Goal: Transaction & Acquisition: Obtain resource

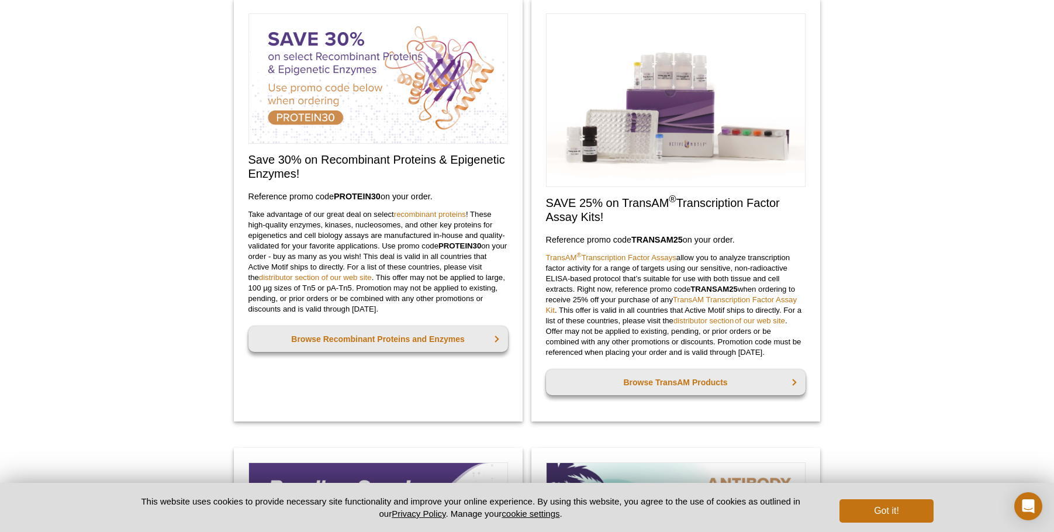
click at [929, 297] on div "Active Motif Logo Enabling Epigenetics Research 0 Search Skip to content Active…" at bounding box center [527, 498] width 1054 height 1954
click at [391, 217] on p "Take advantage of our great deal on select recombinant proteins ! These high-qu…" at bounding box center [378, 261] width 260 height 105
drag, startPoint x: 397, startPoint y: 317, endPoint x: 395, endPoint y: 326, distance: 9.5
click at [396, 320] on div "Save 30% on Recombinant Proteins & Epigenetic Enzymes! Reference promo code  PR…" at bounding box center [378, 210] width 289 height 422
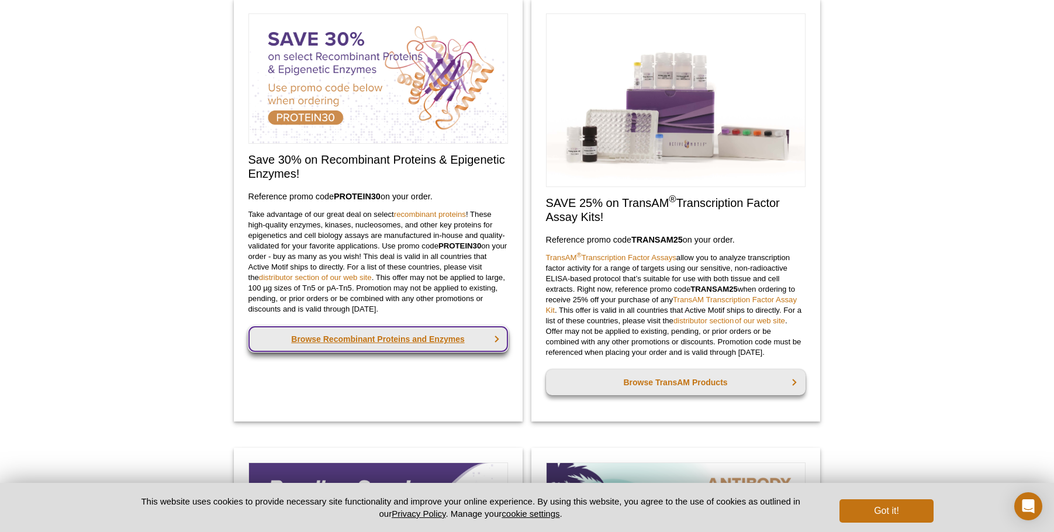
click at [395, 337] on link "Browse Recombinant Proteins and Enzymes" at bounding box center [378, 339] width 260 height 26
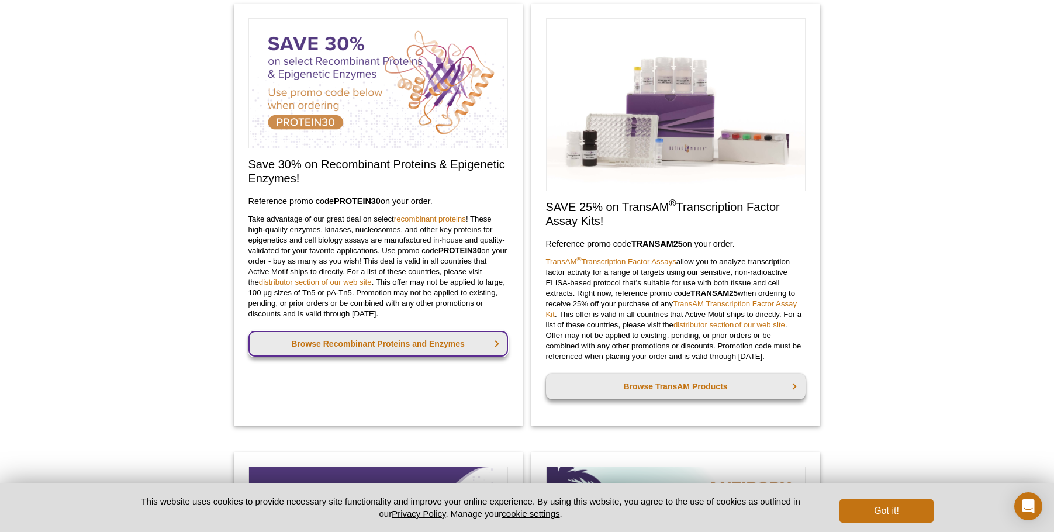
scroll to position [479, 0]
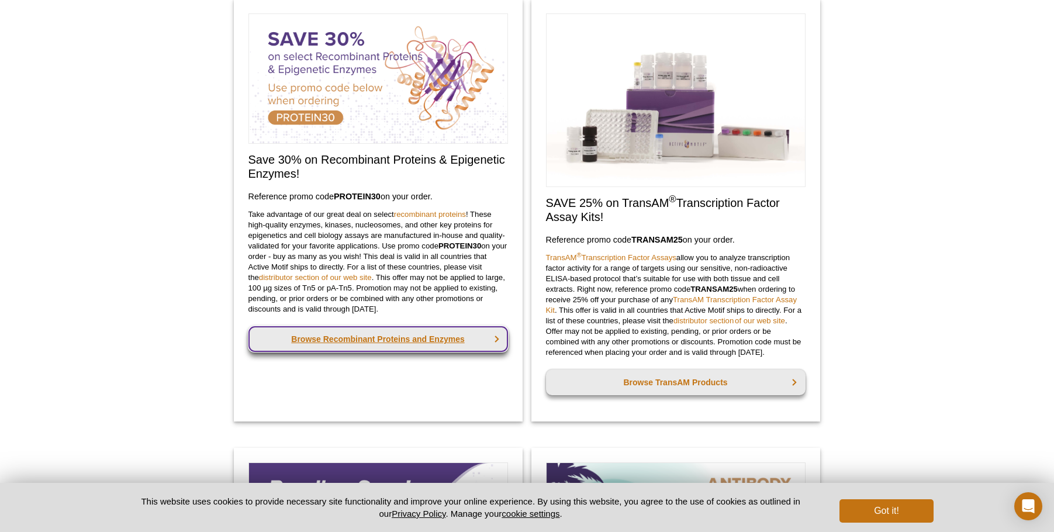
click at [366, 339] on link "Browse Recombinant Proteins and Enzymes" at bounding box center [378, 339] width 260 height 26
click at [421, 344] on link "Browse Recombinant Proteins and Enzymes" at bounding box center [378, 339] width 260 height 26
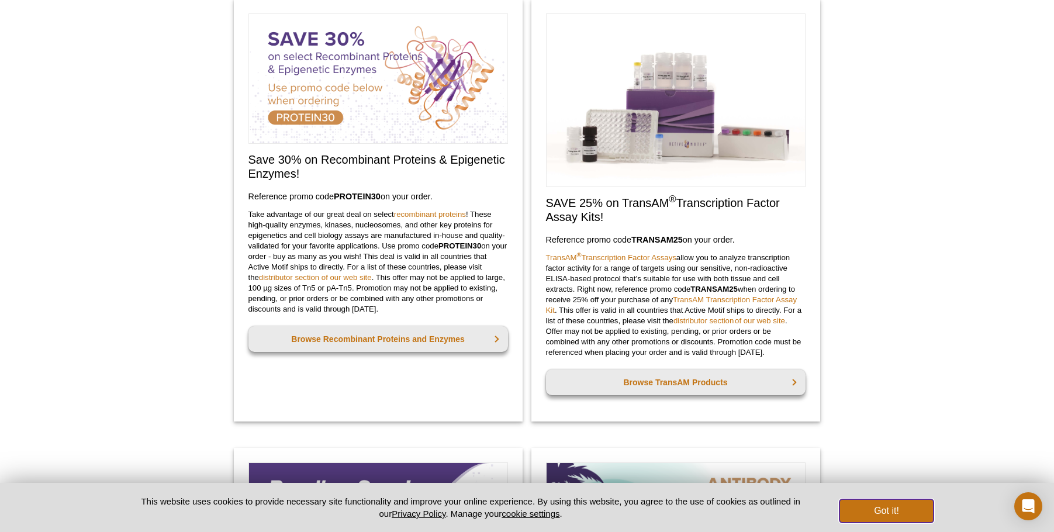
drag, startPoint x: 914, startPoint y: 511, endPoint x: 907, endPoint y: 504, distance: 9.5
click at [913, 511] on button "Got it!" at bounding box center [886, 510] width 94 height 23
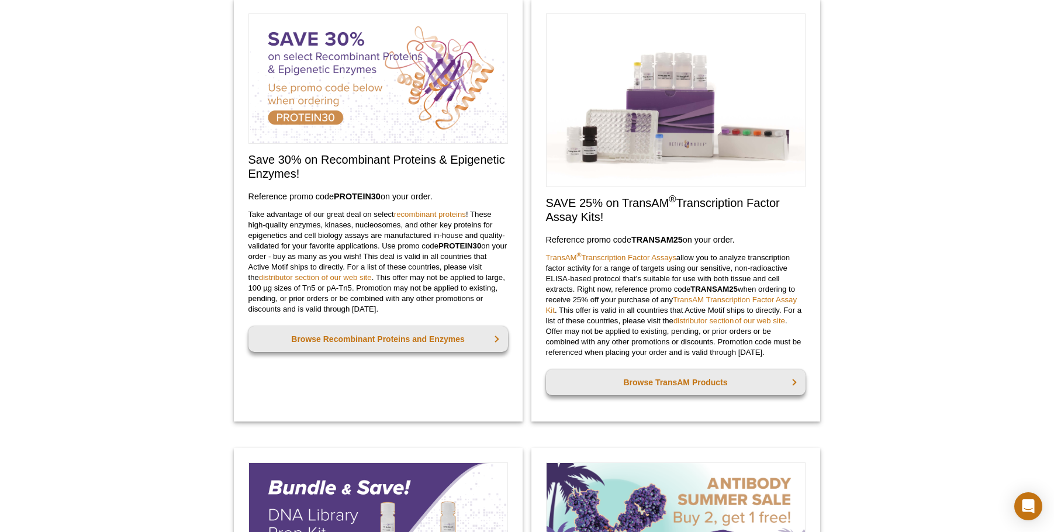
drag, startPoint x: 937, startPoint y: 237, endPoint x: 803, endPoint y: 5, distance: 267.9
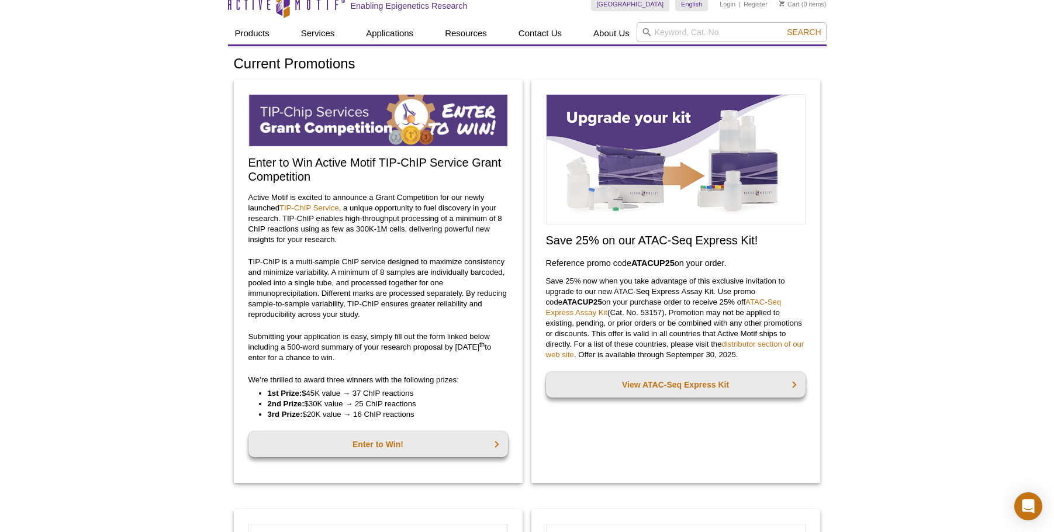
scroll to position [0, 0]
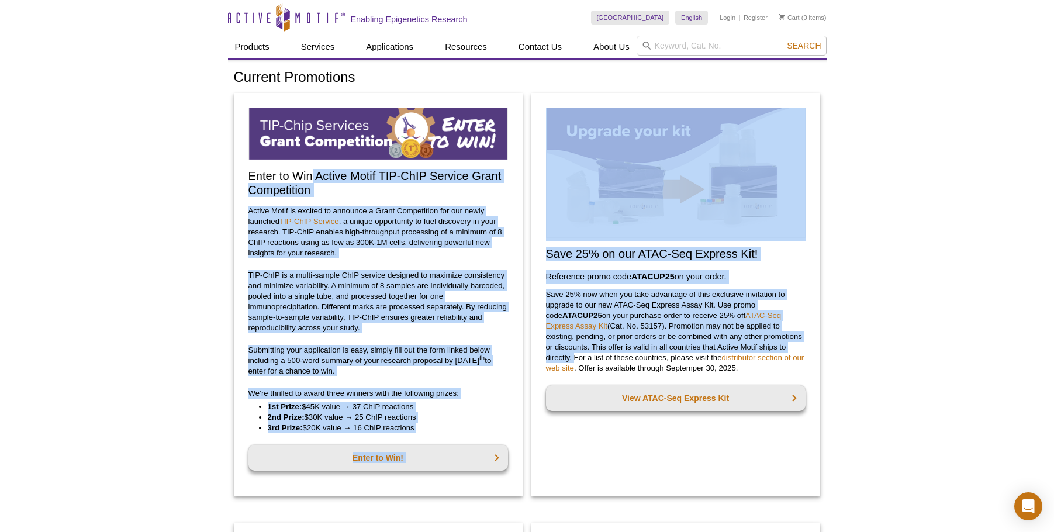
drag, startPoint x: 801, startPoint y: 347, endPoint x: 272, endPoint y: 175, distance: 556.1
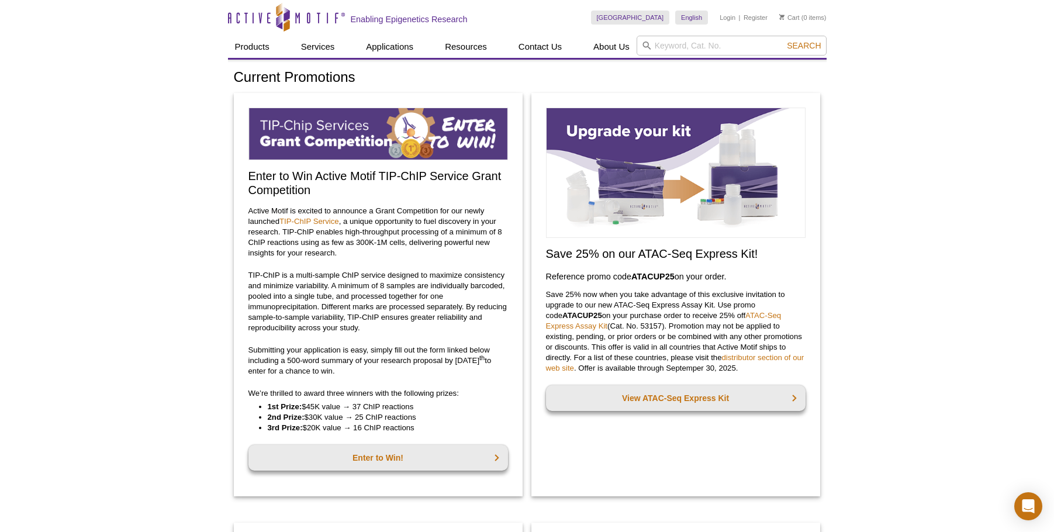
click at [271, 175] on h2 "Enter to Win Active Motif TIP-ChIP Service Grant Competition" at bounding box center [378, 183] width 260 height 28
click at [260, 22] on icon at bounding box center [283, 18] width 110 height 11
